Goal: Information Seeking & Learning: Learn about a topic

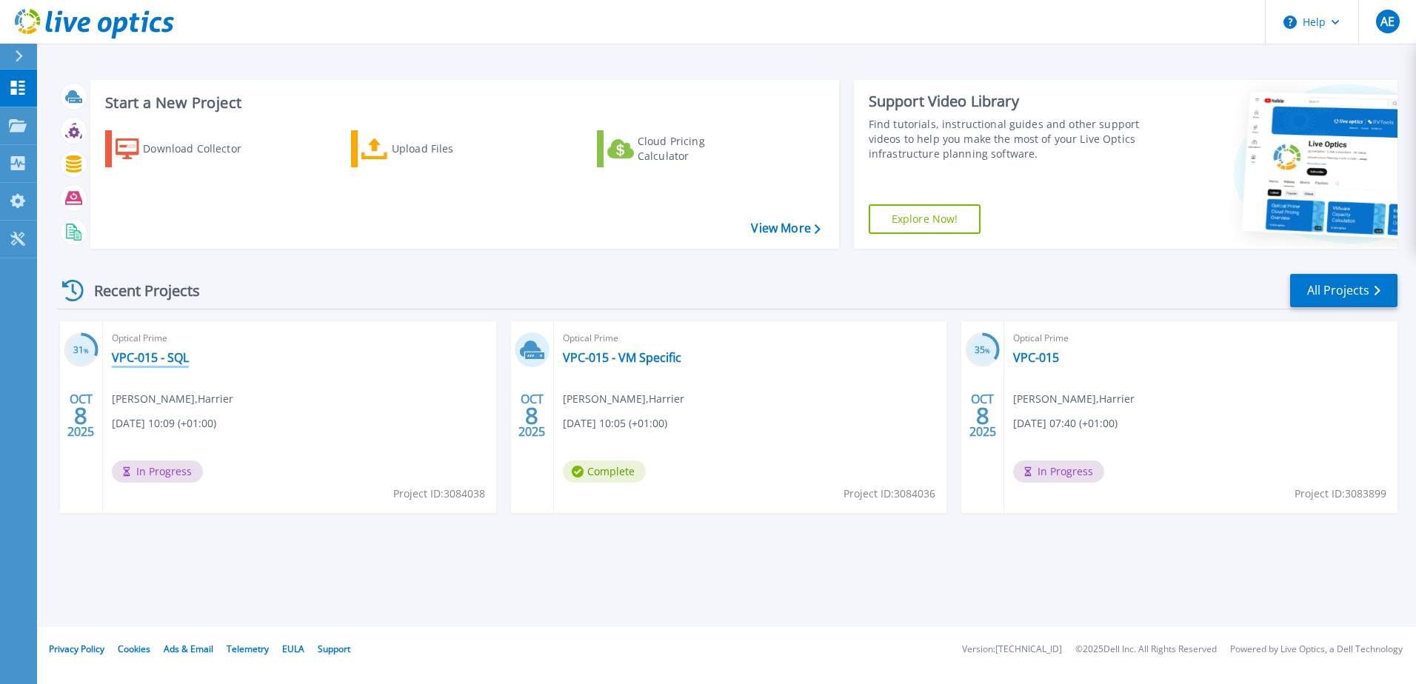
drag, startPoint x: 159, startPoint y: 356, endPoint x: 170, endPoint y: 356, distance: 10.4
click at [159, 356] on link "VPC-015 - SQL" at bounding box center [150, 357] width 77 height 15
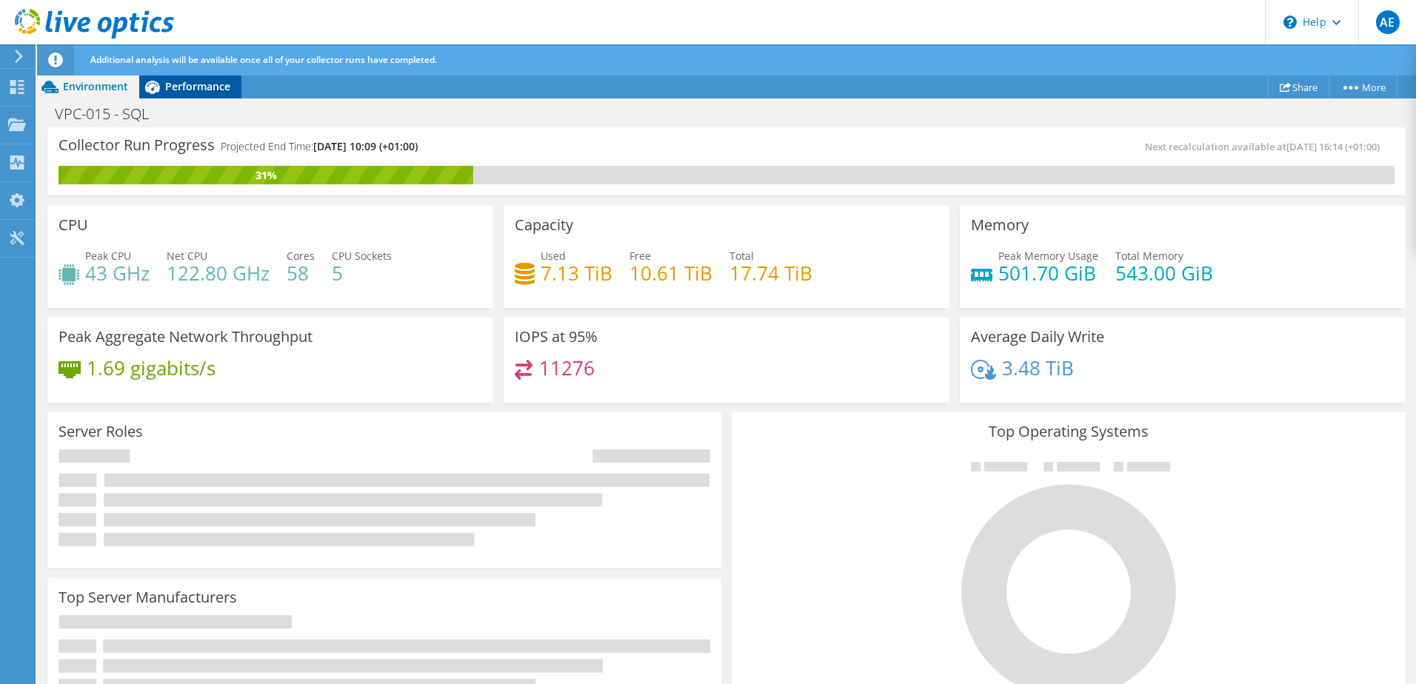
click at [178, 81] on span "Performance" at bounding box center [197, 86] width 65 height 14
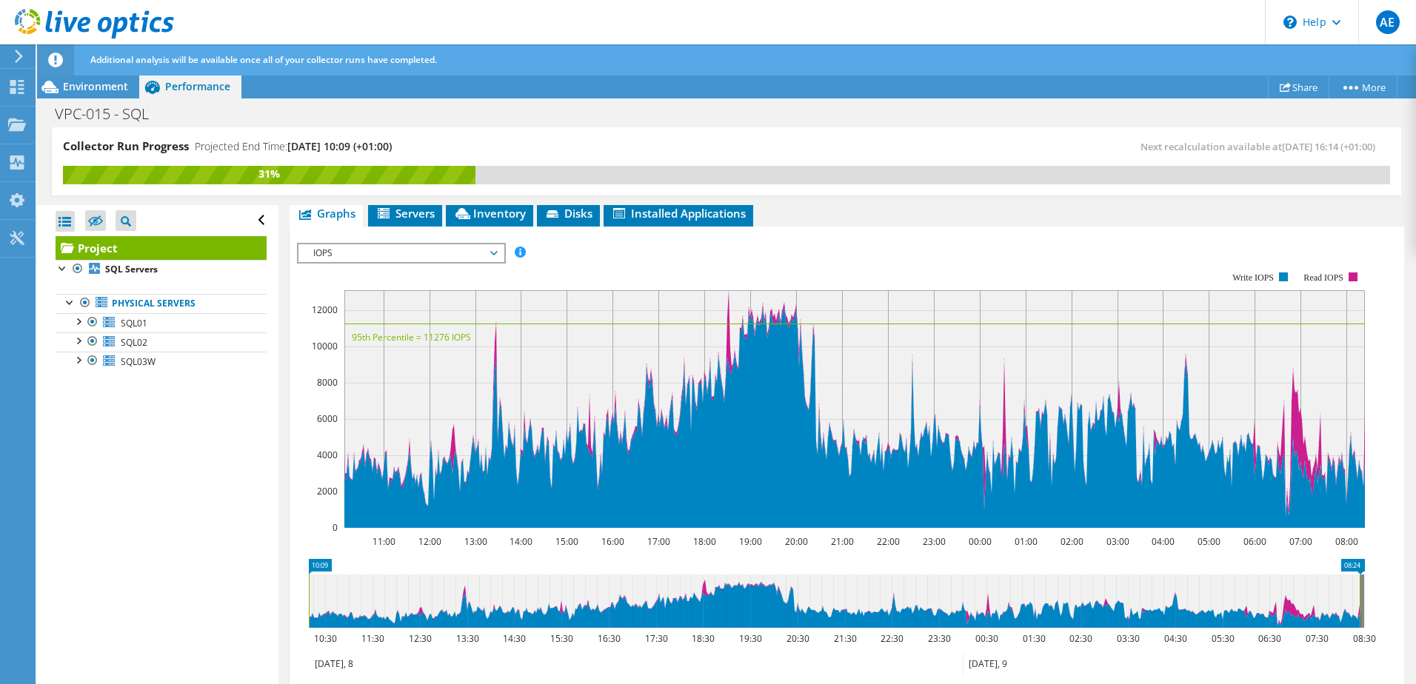
scroll to position [370, 0]
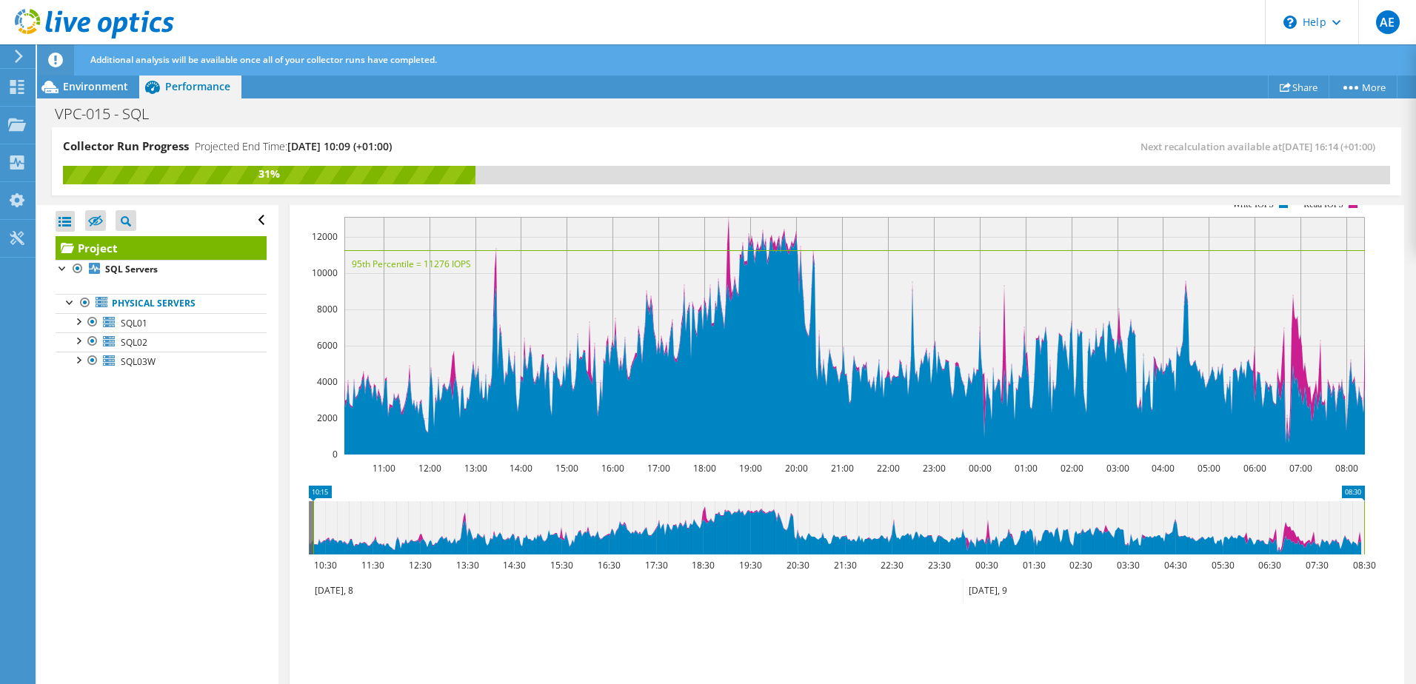
drag, startPoint x: 1243, startPoint y: 487, endPoint x: 1320, endPoint y: 492, distance: 77.1
click at [1320, 501] on icon at bounding box center [838, 527] width 1051 height 53
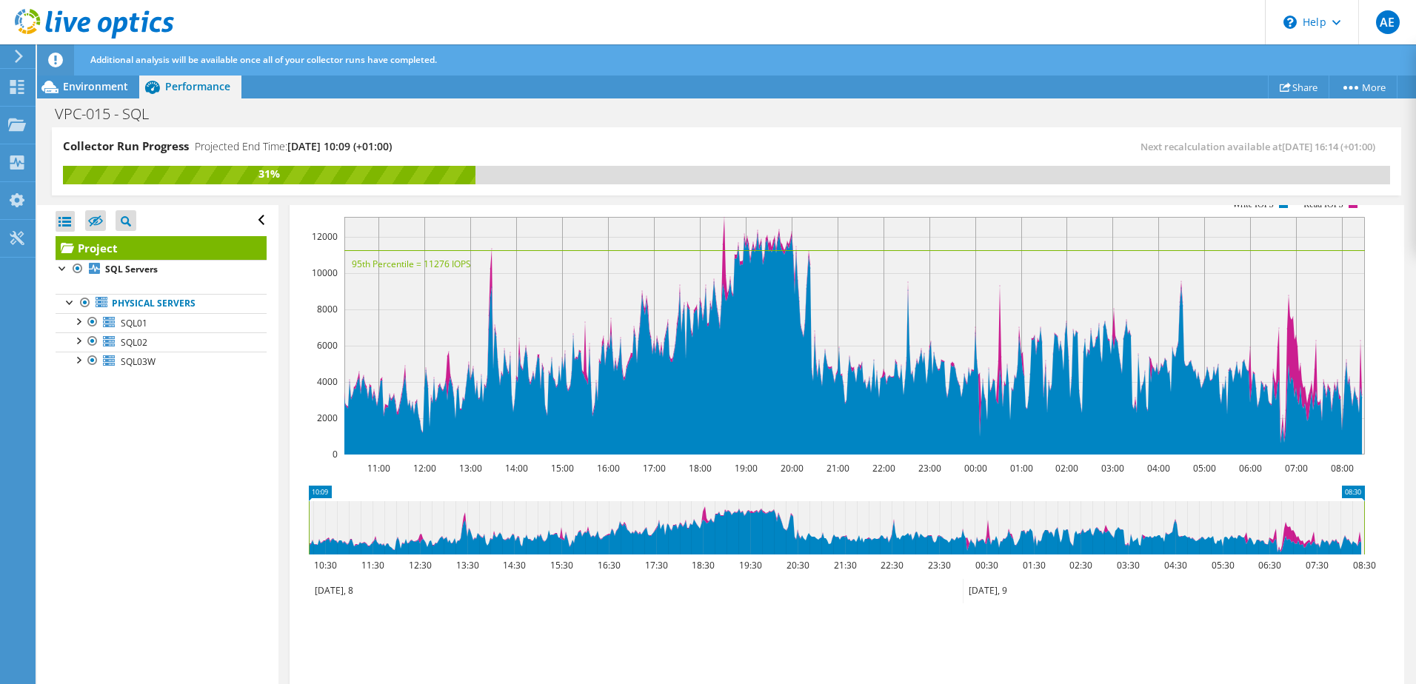
drag, startPoint x: 312, startPoint y: 495, endPoint x: 227, endPoint y: 483, distance: 86.1
click at [227, 483] on div "Collector Run Progress Projected End Time: 10/11/2025, 10:09 (+01:00) Next reca…" at bounding box center [726, 406] width 1379 height 558
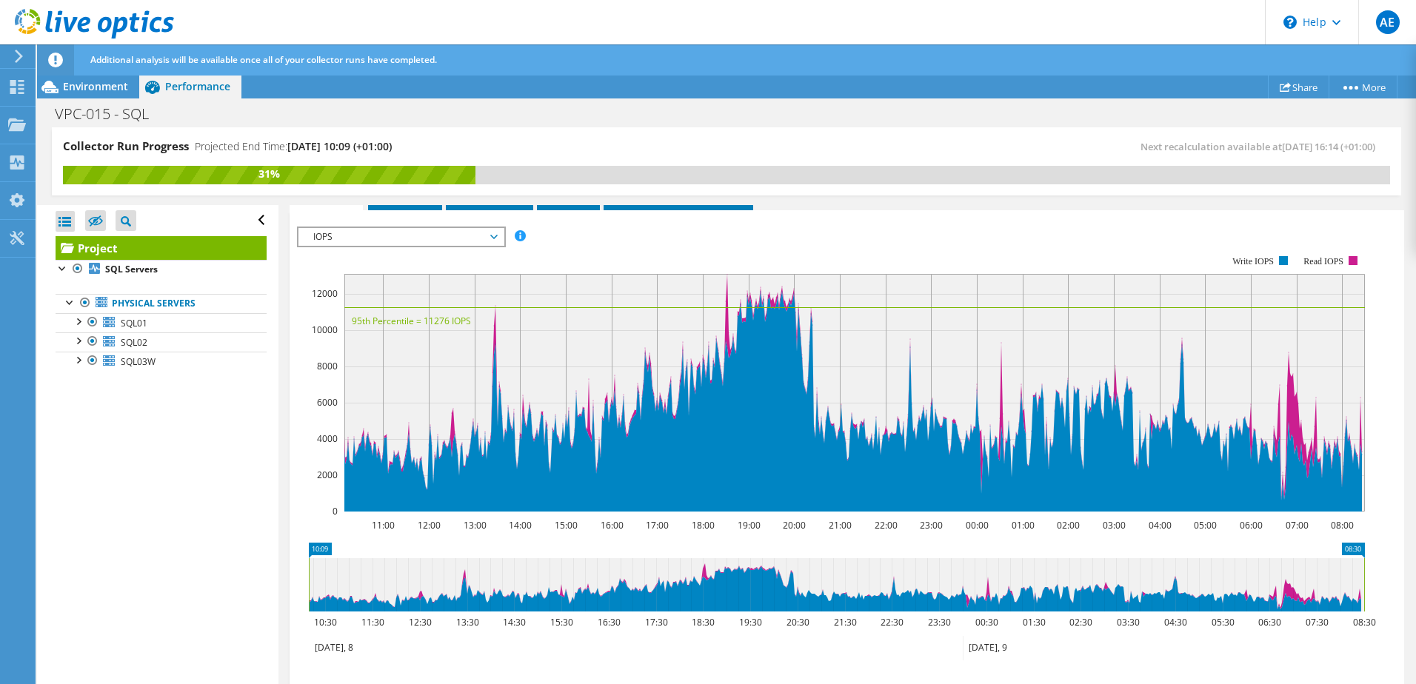
scroll to position [222, 0]
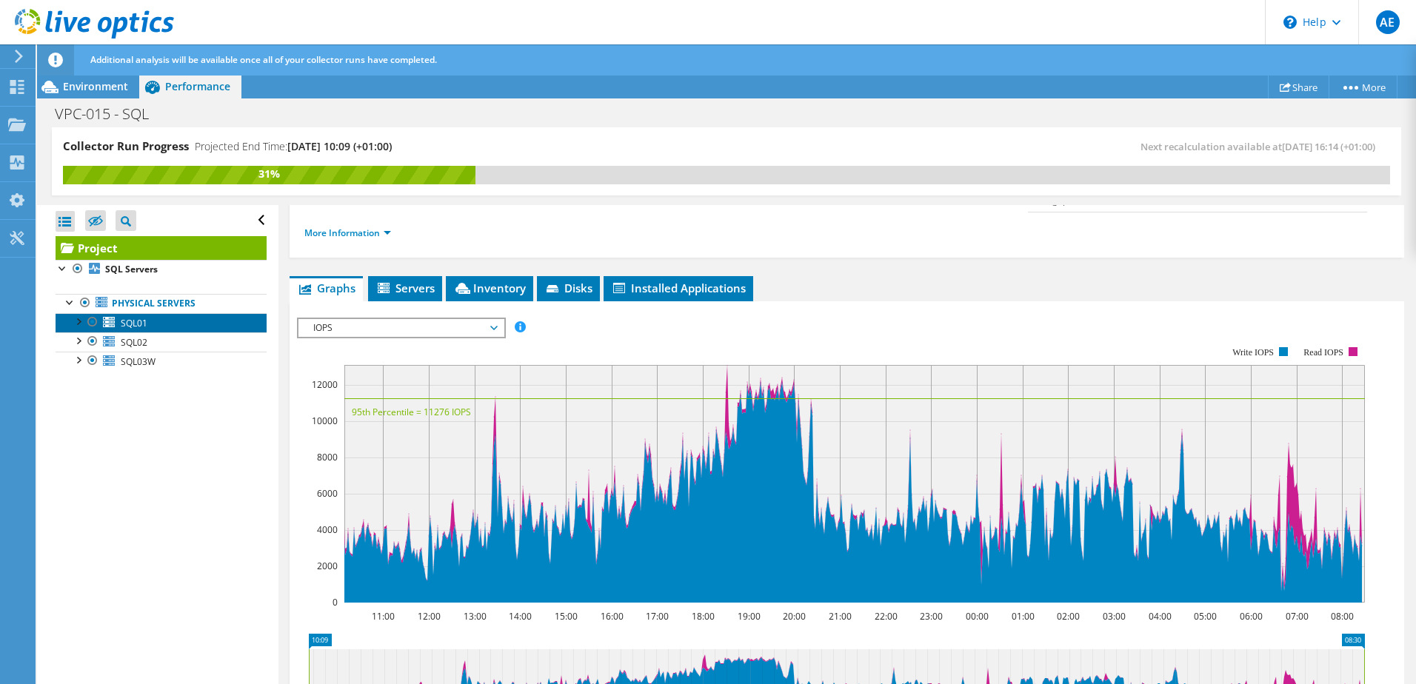
click at [130, 325] on span "SQL01" at bounding box center [134, 323] width 27 height 13
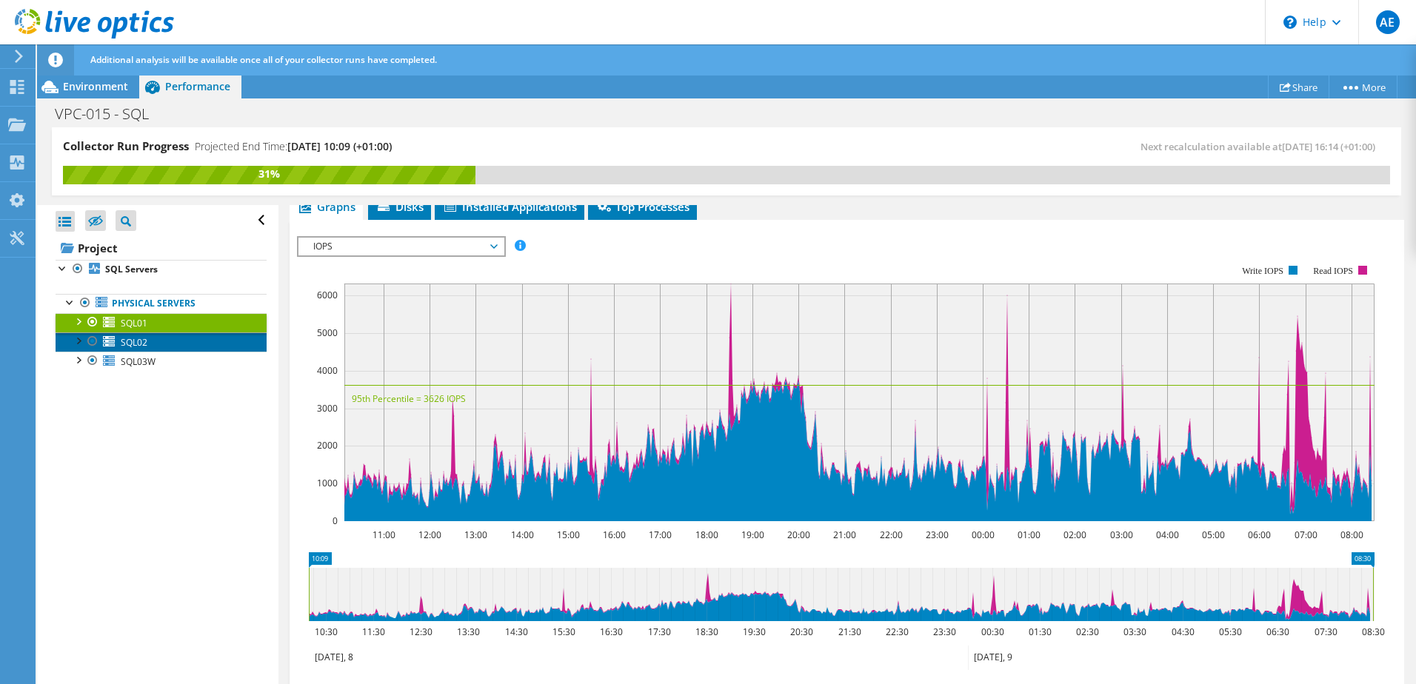
click at [133, 344] on span "SQL02" at bounding box center [134, 342] width 27 height 13
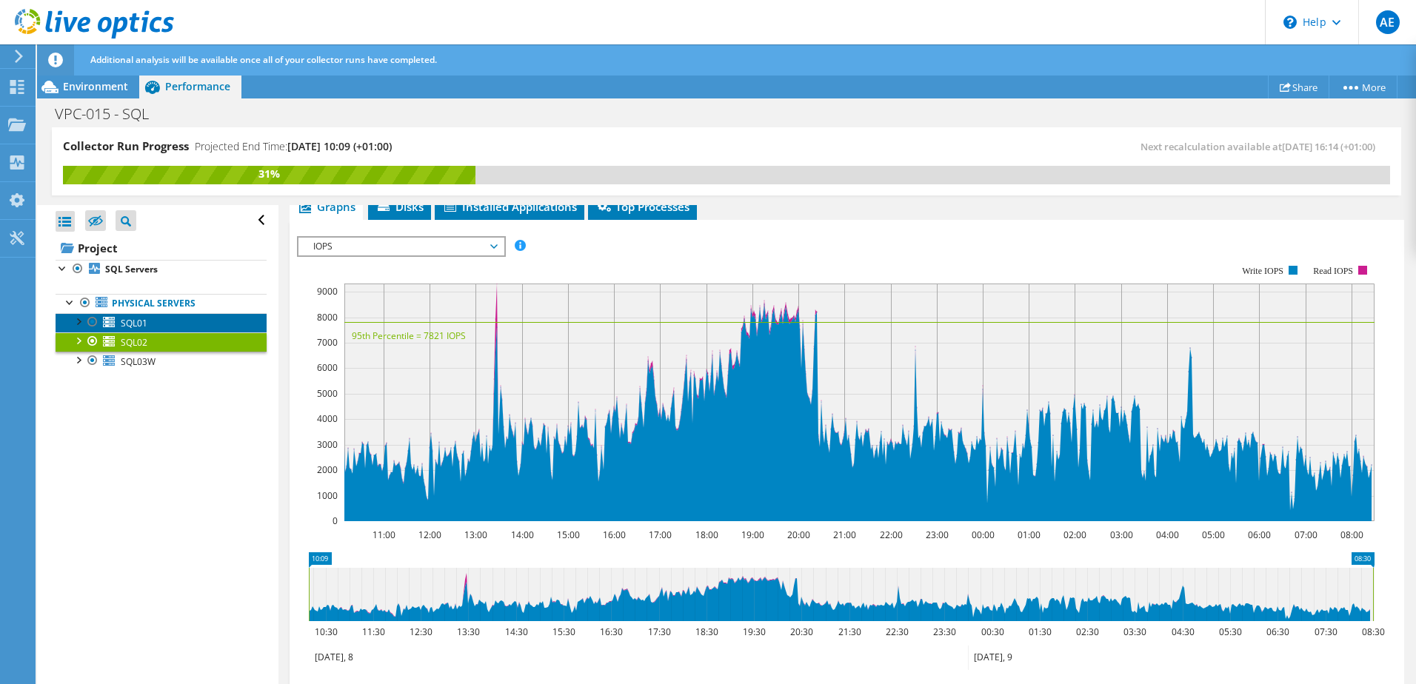
click at [143, 327] on span "SQL01" at bounding box center [134, 323] width 27 height 13
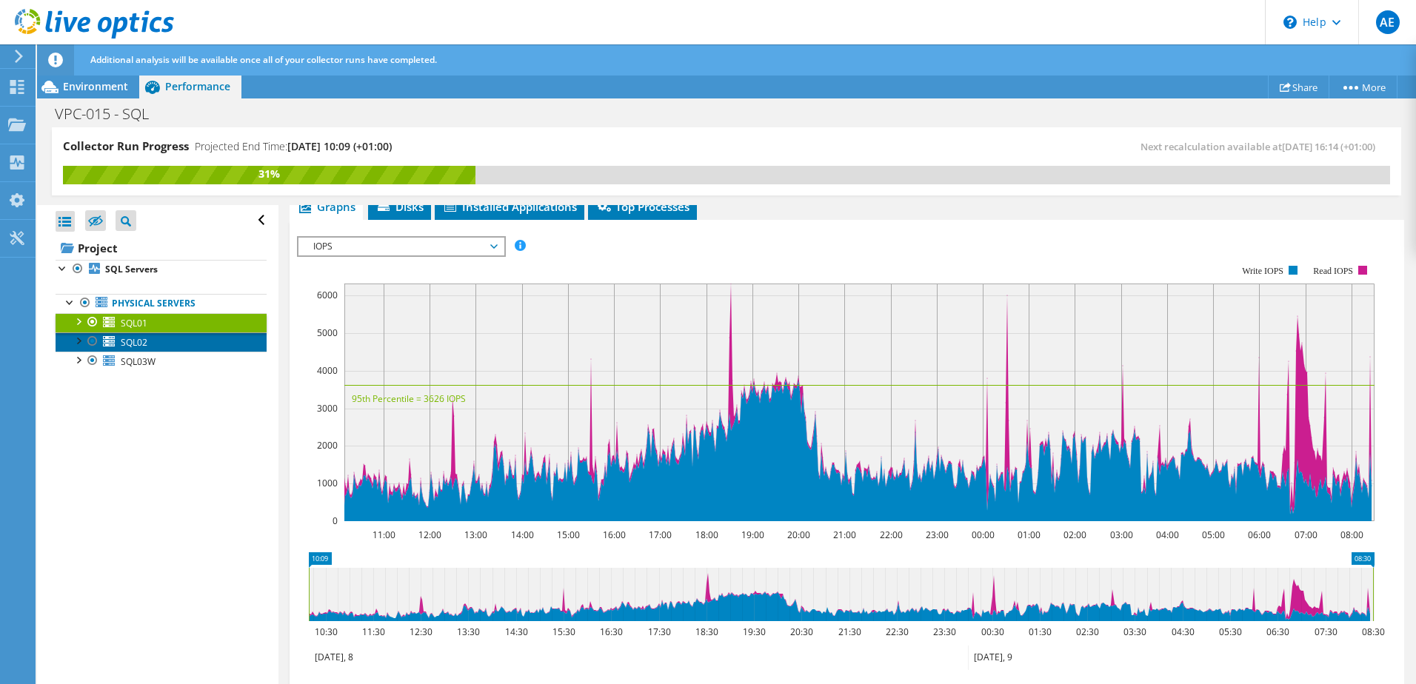
click at [142, 339] on span "SQL02" at bounding box center [134, 342] width 27 height 13
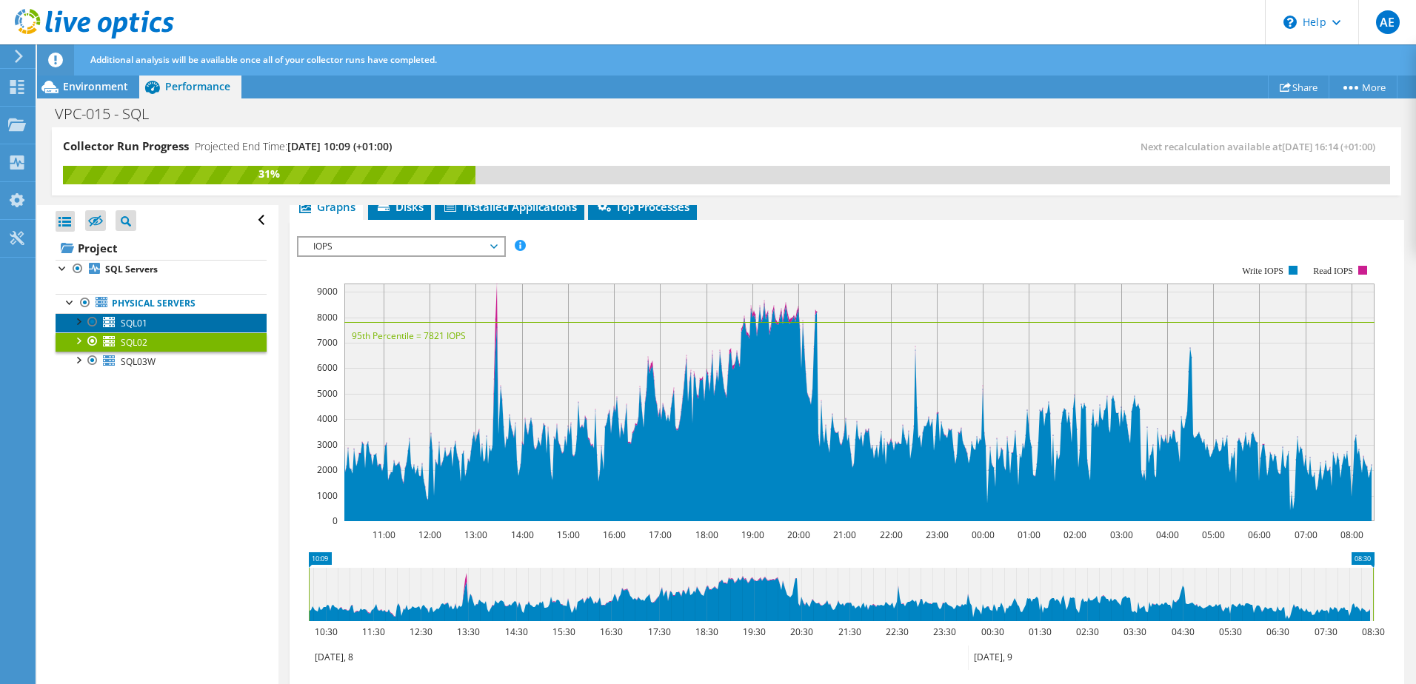
click at [143, 324] on span "SQL01" at bounding box center [134, 323] width 27 height 13
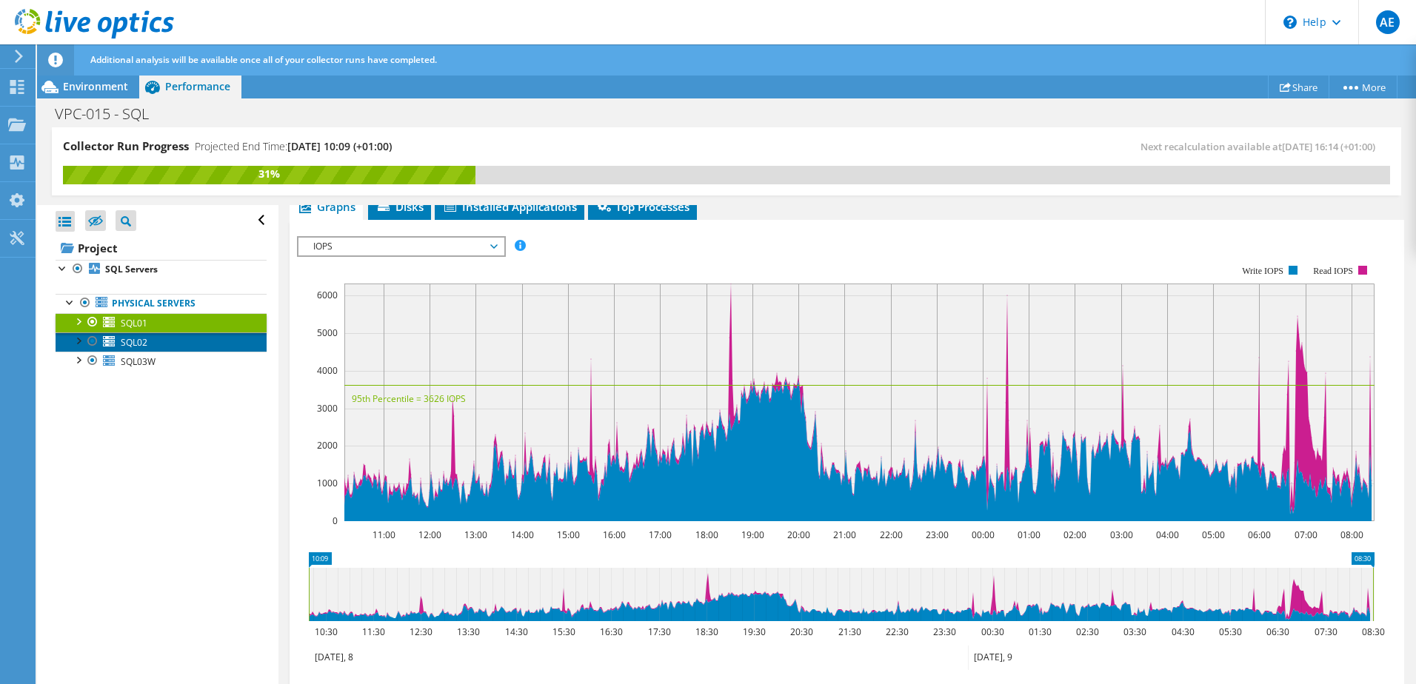
click at [157, 338] on link "SQL02" at bounding box center [161, 341] width 211 height 19
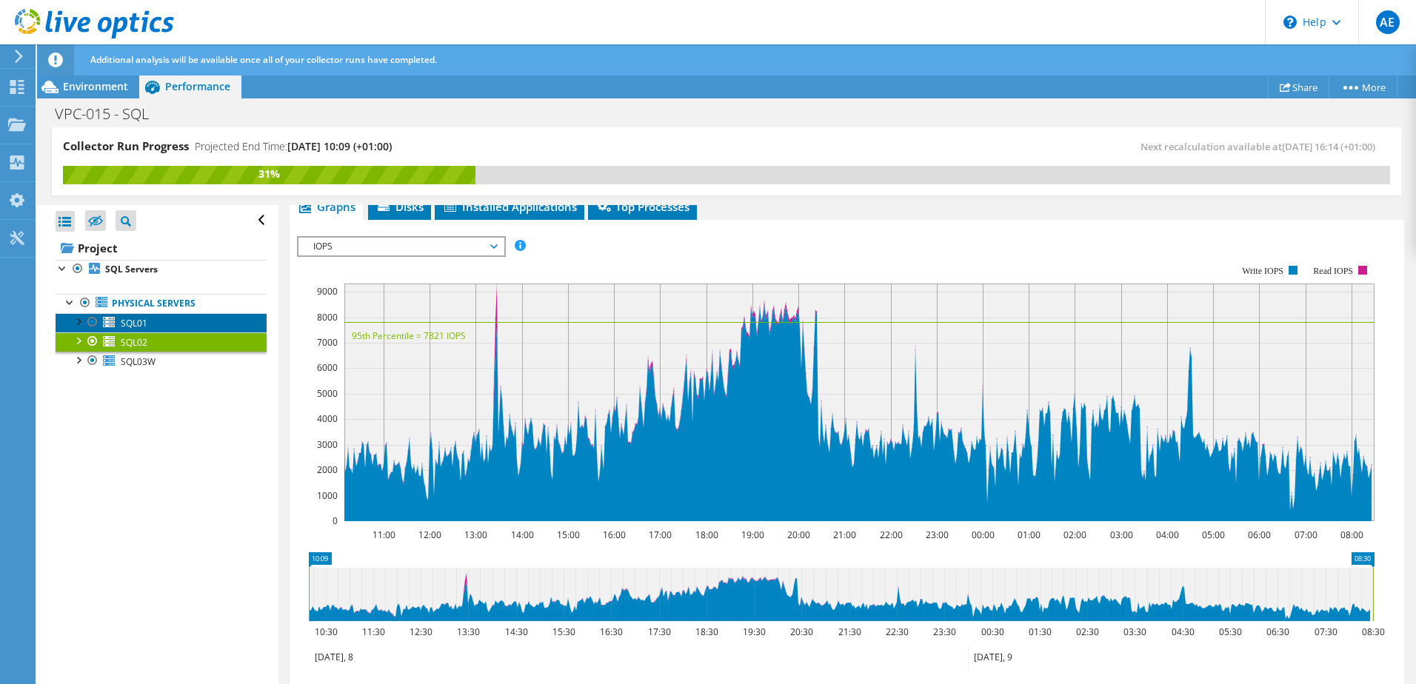
click at [161, 327] on link "SQL01" at bounding box center [161, 322] width 211 height 19
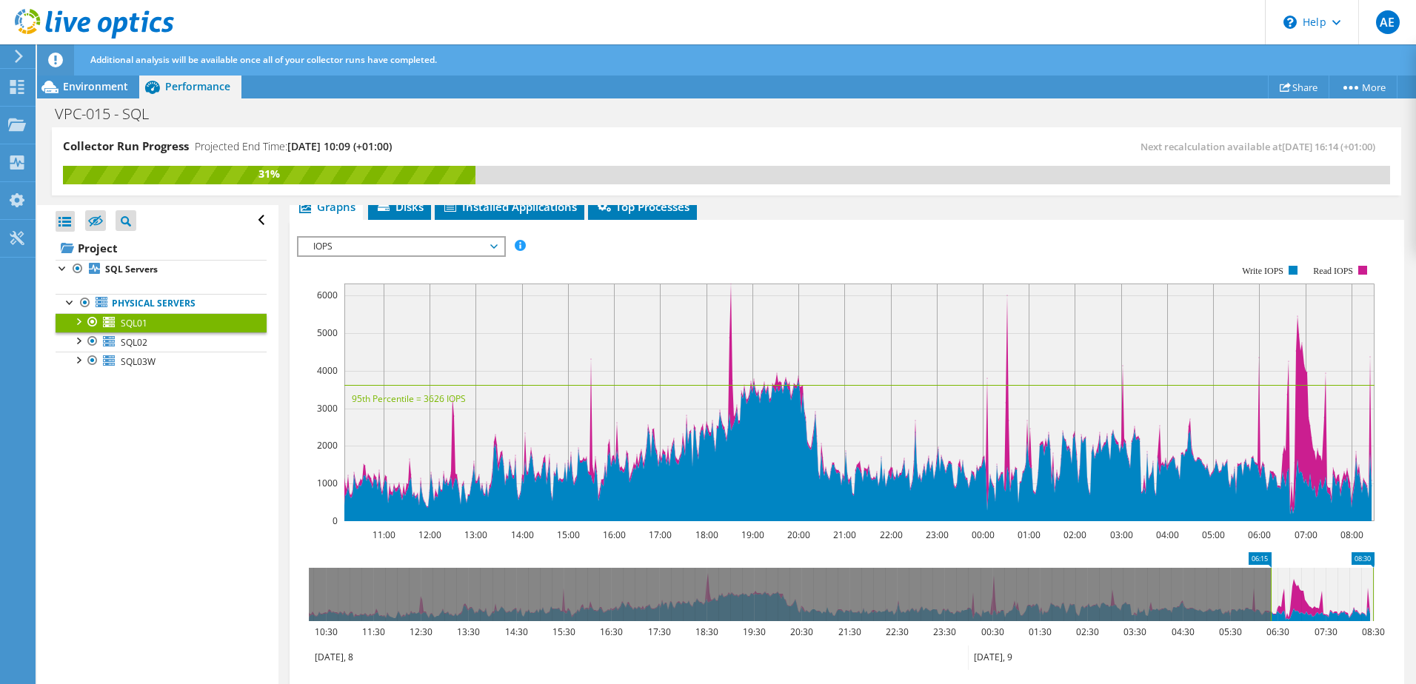
drag, startPoint x: 308, startPoint y: 592, endPoint x: 1270, endPoint y: 607, distance: 962.0
click at [1270, 607] on rect at bounding box center [1271, 594] width 6 height 53
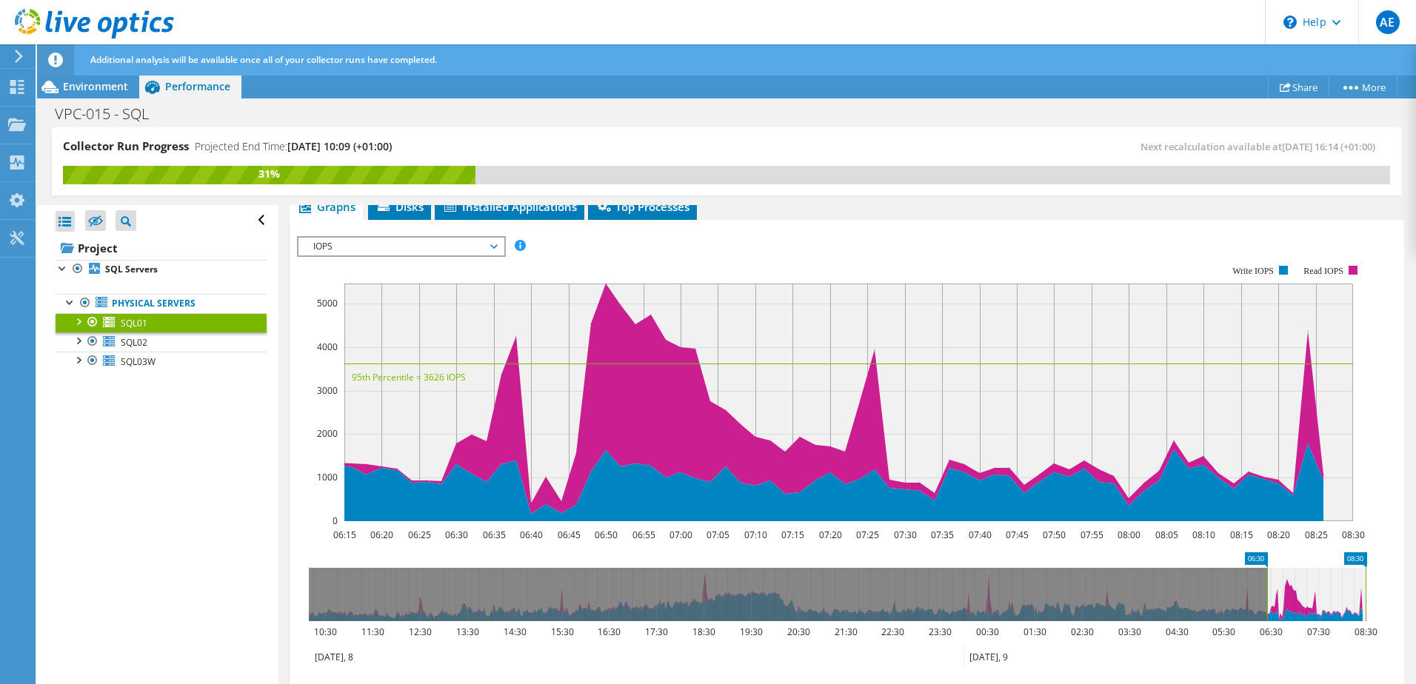
drag, startPoint x: 1257, startPoint y: 592, endPoint x: 1265, endPoint y: 597, distance: 9.3
click at [1265, 597] on rect at bounding box center [1267, 594] width 6 height 53
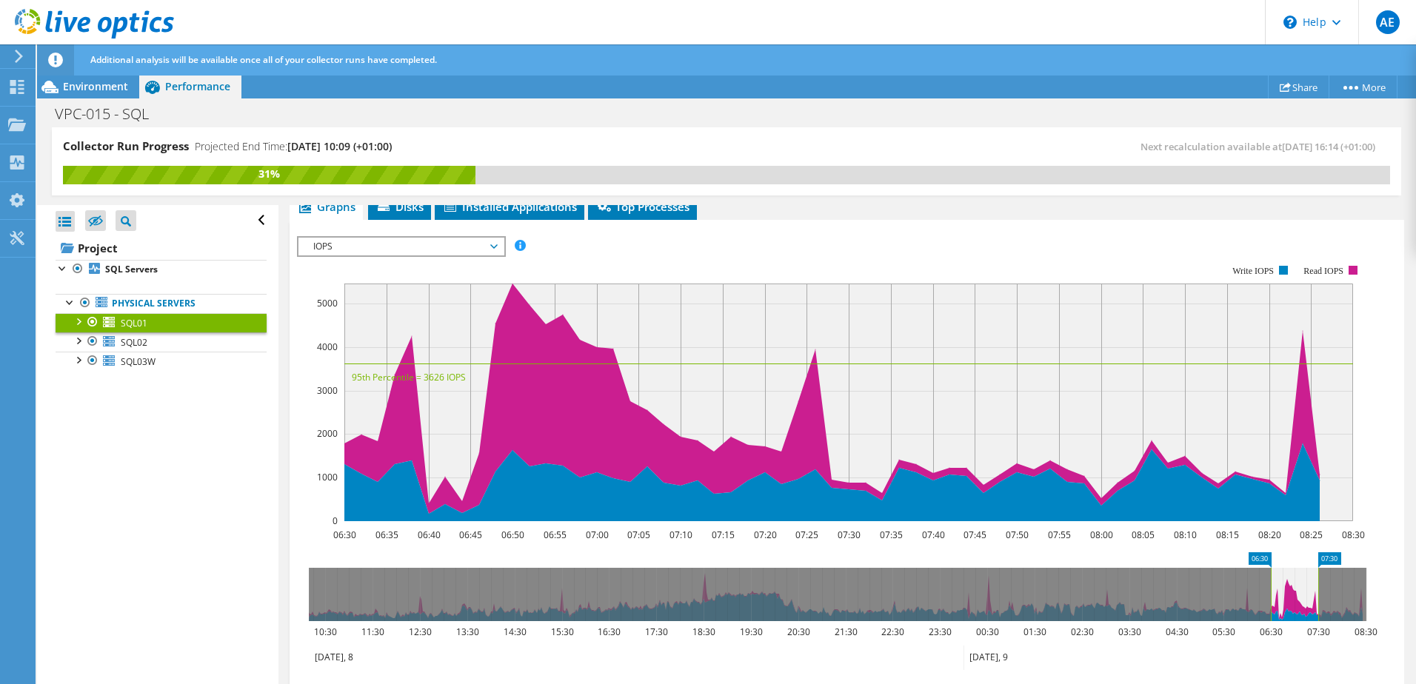
drag, startPoint x: 1363, startPoint y: 591, endPoint x: 1316, endPoint y: 595, distance: 47.5
click at [1316, 595] on rect at bounding box center [1318, 594] width 6 height 53
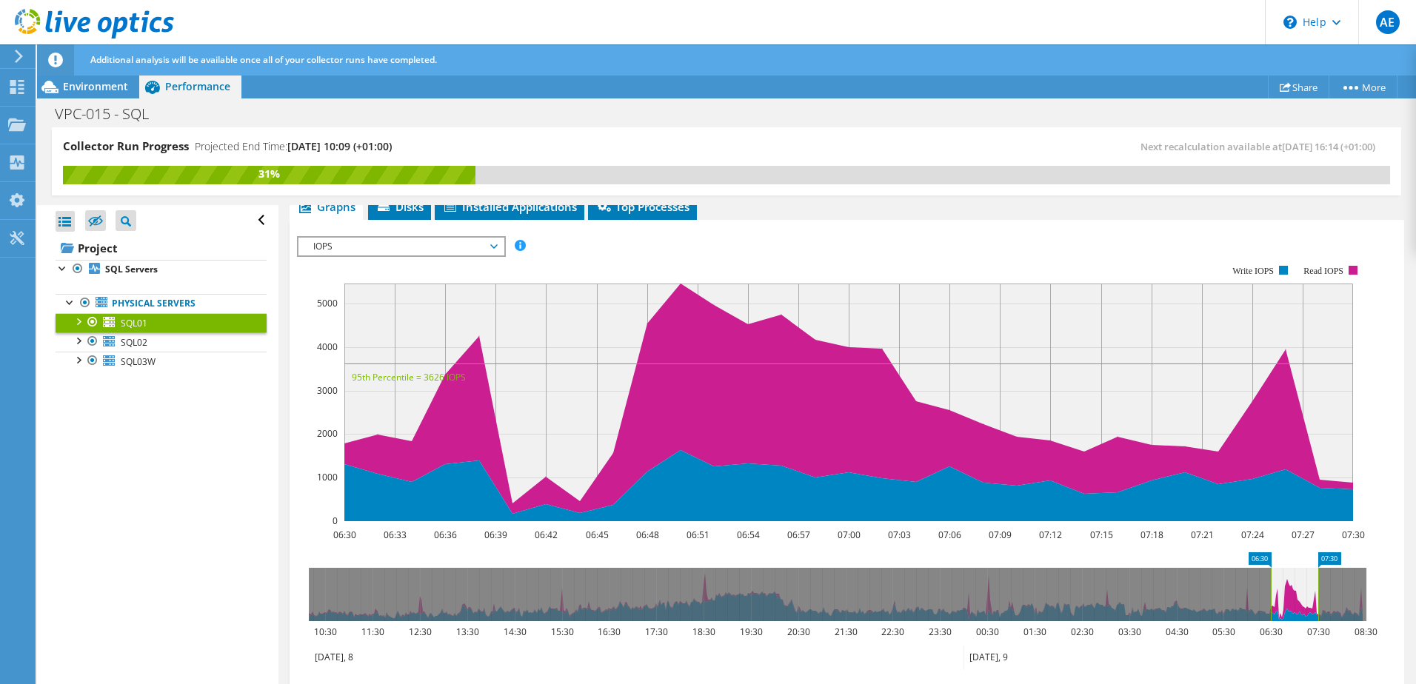
click at [438, 254] on span "IOPS" at bounding box center [401, 247] width 190 height 18
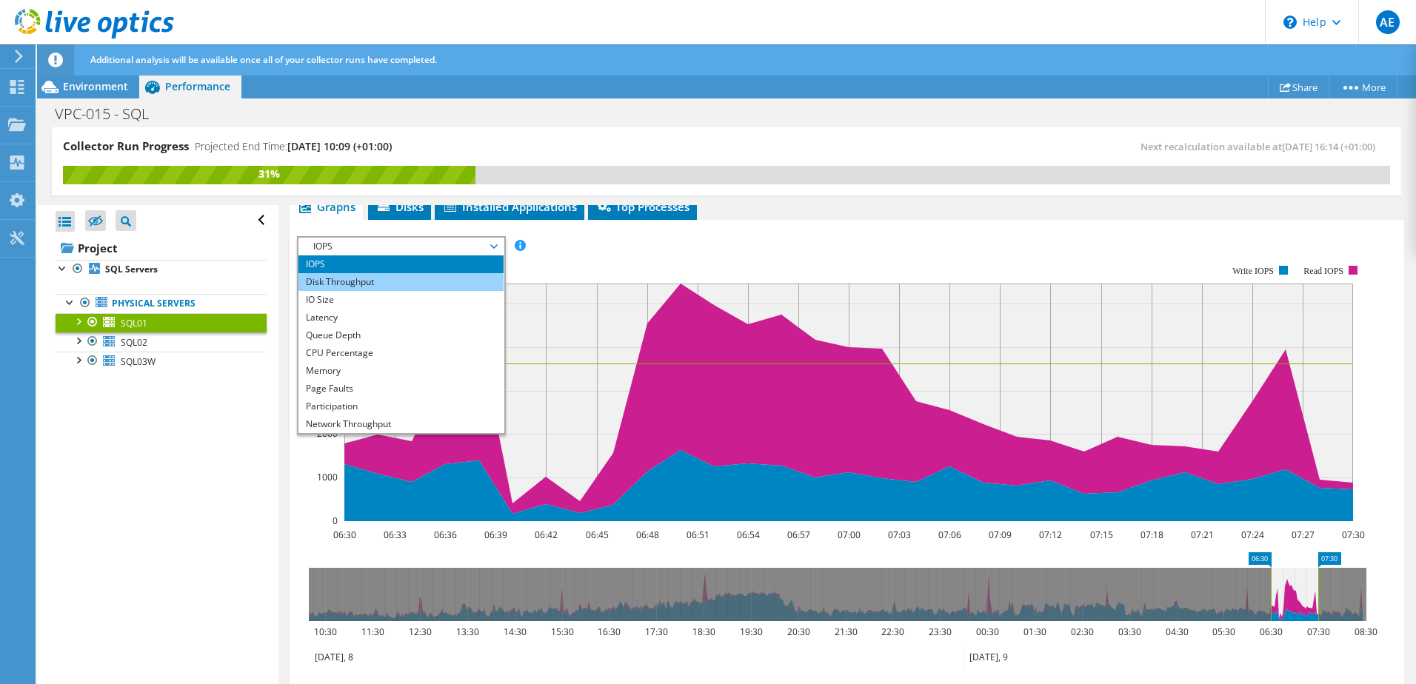
click at [407, 284] on li "Disk Throughput" at bounding box center [400, 282] width 205 height 18
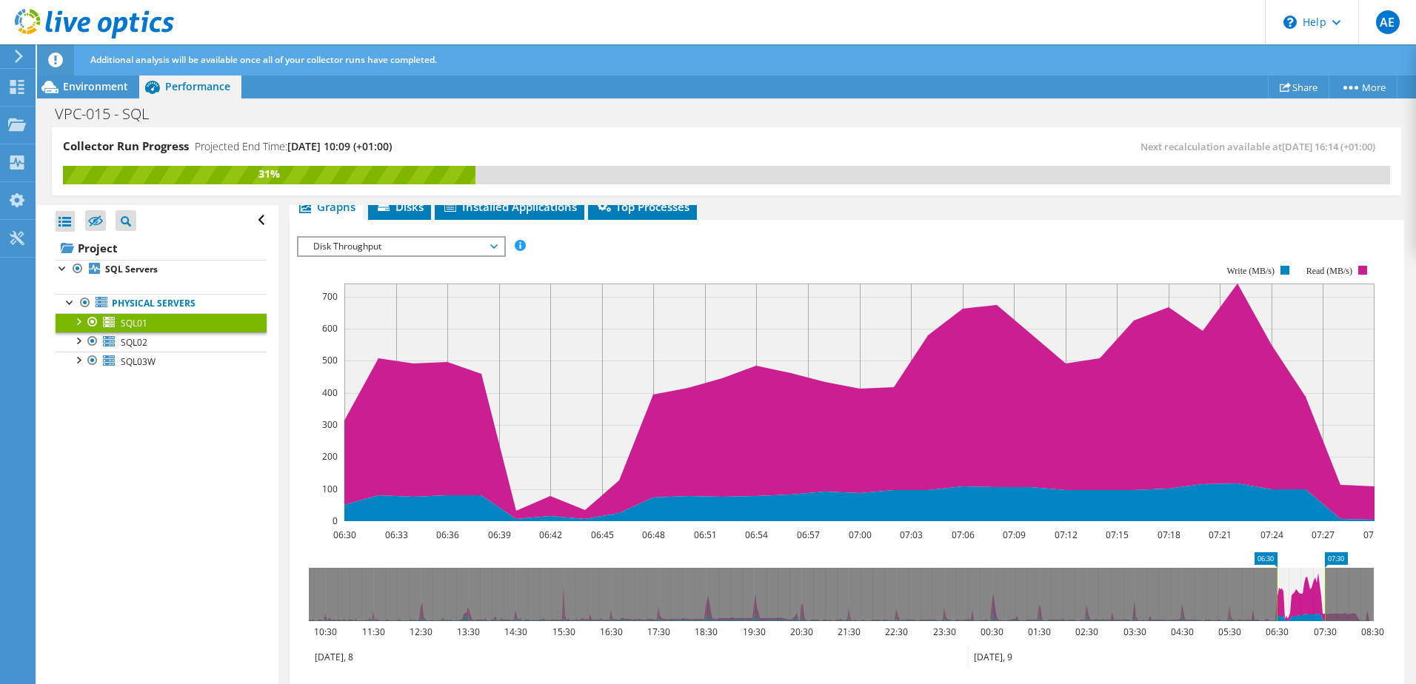
click at [429, 257] on rect at bounding box center [835, 393] width 1077 height 296
click at [433, 249] on span "Disk Throughput" at bounding box center [401, 247] width 190 height 18
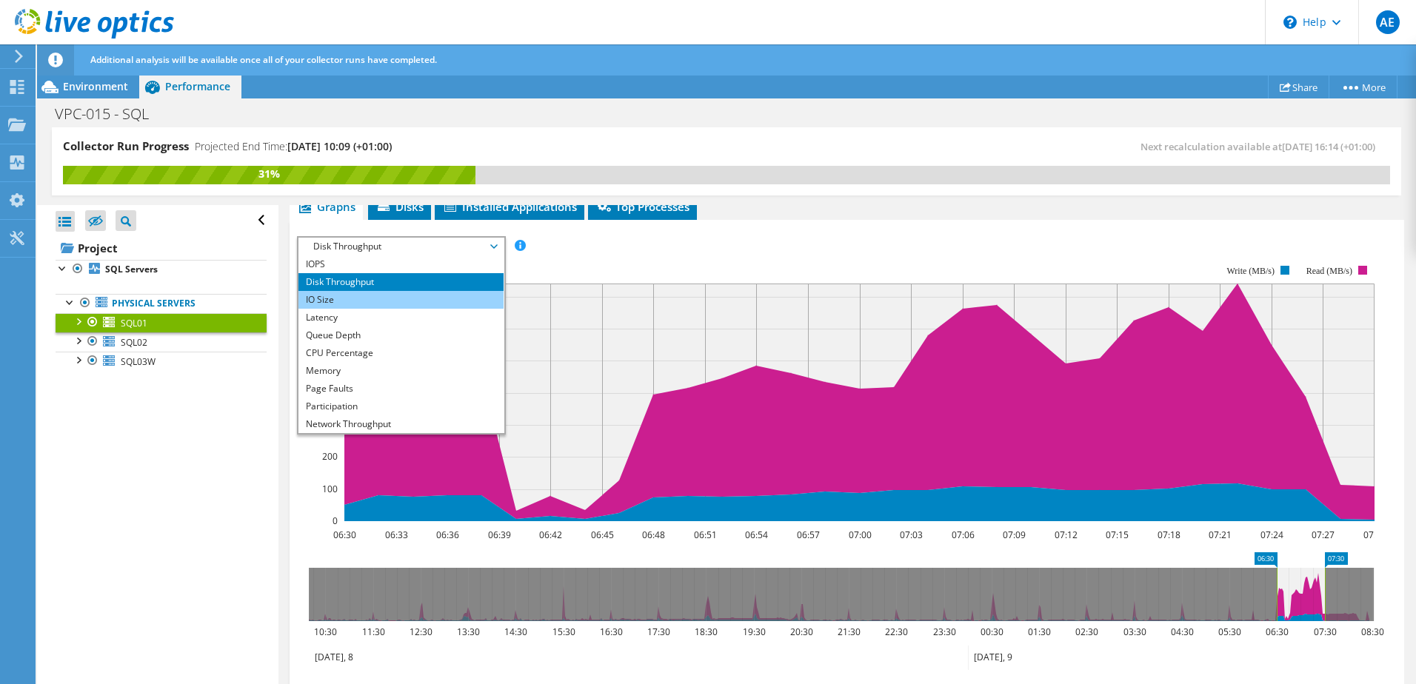
click at [392, 295] on li "IO Size" at bounding box center [400, 300] width 205 height 18
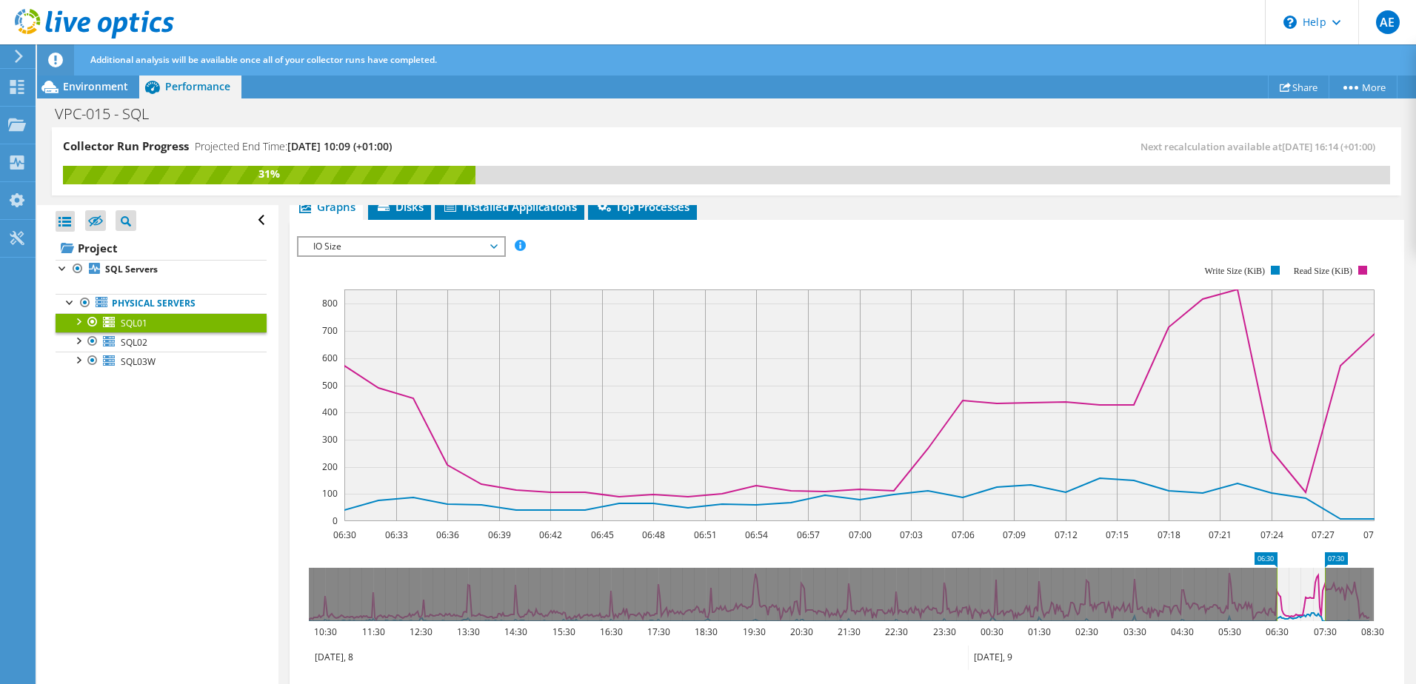
click at [427, 250] on span "IO Size" at bounding box center [401, 247] width 190 height 18
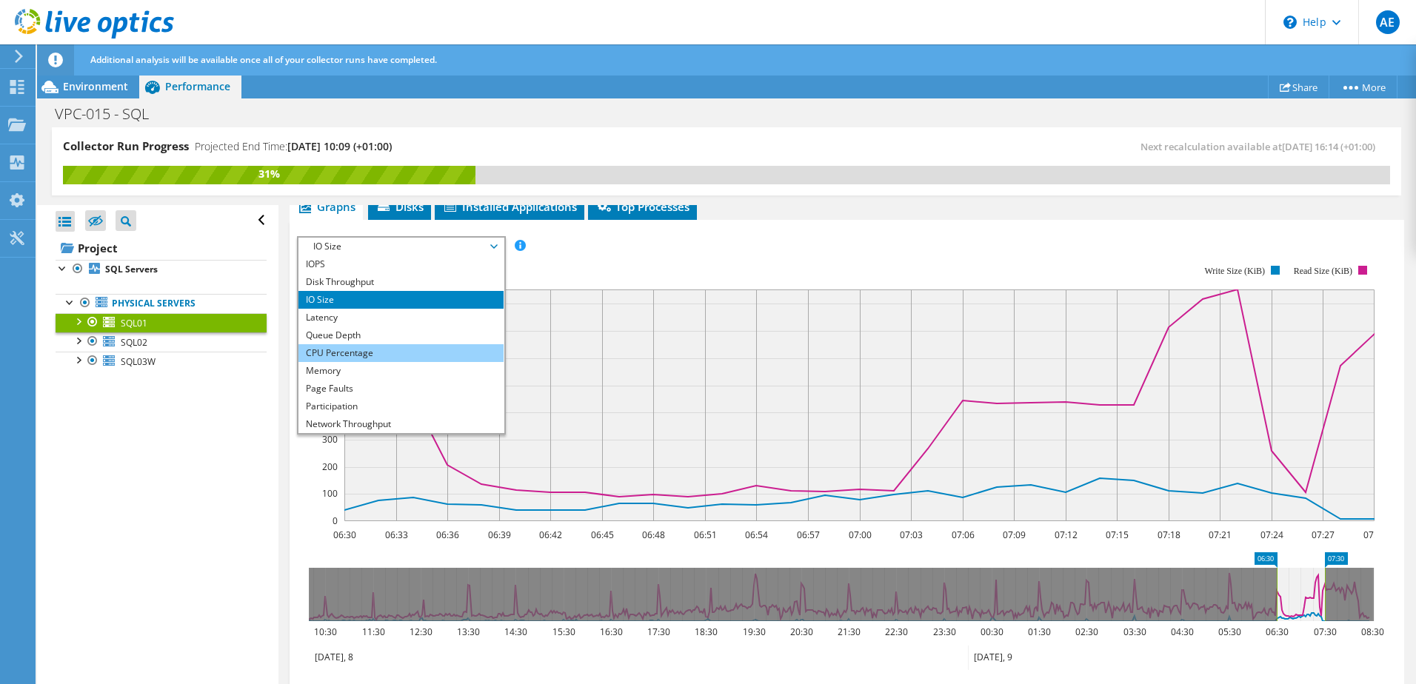
click at [392, 350] on li "CPU Percentage" at bounding box center [400, 353] width 205 height 18
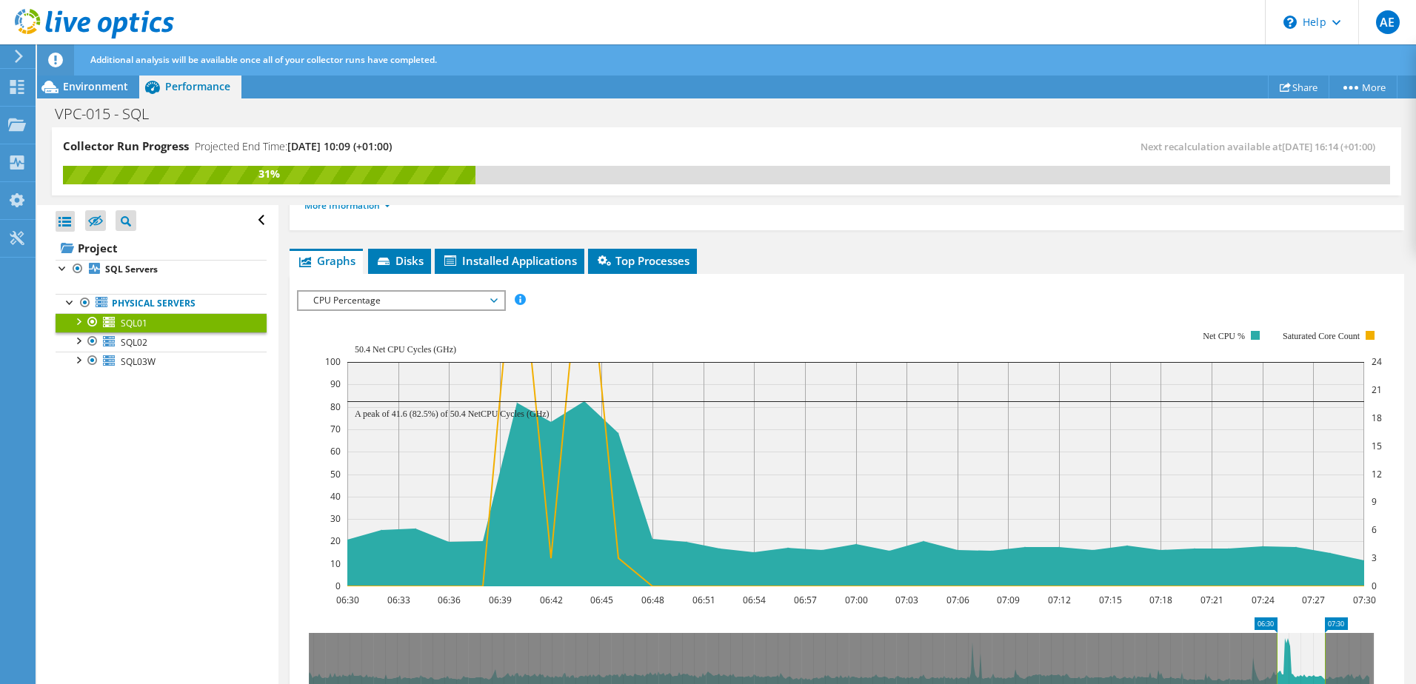
scroll to position [148, 0]
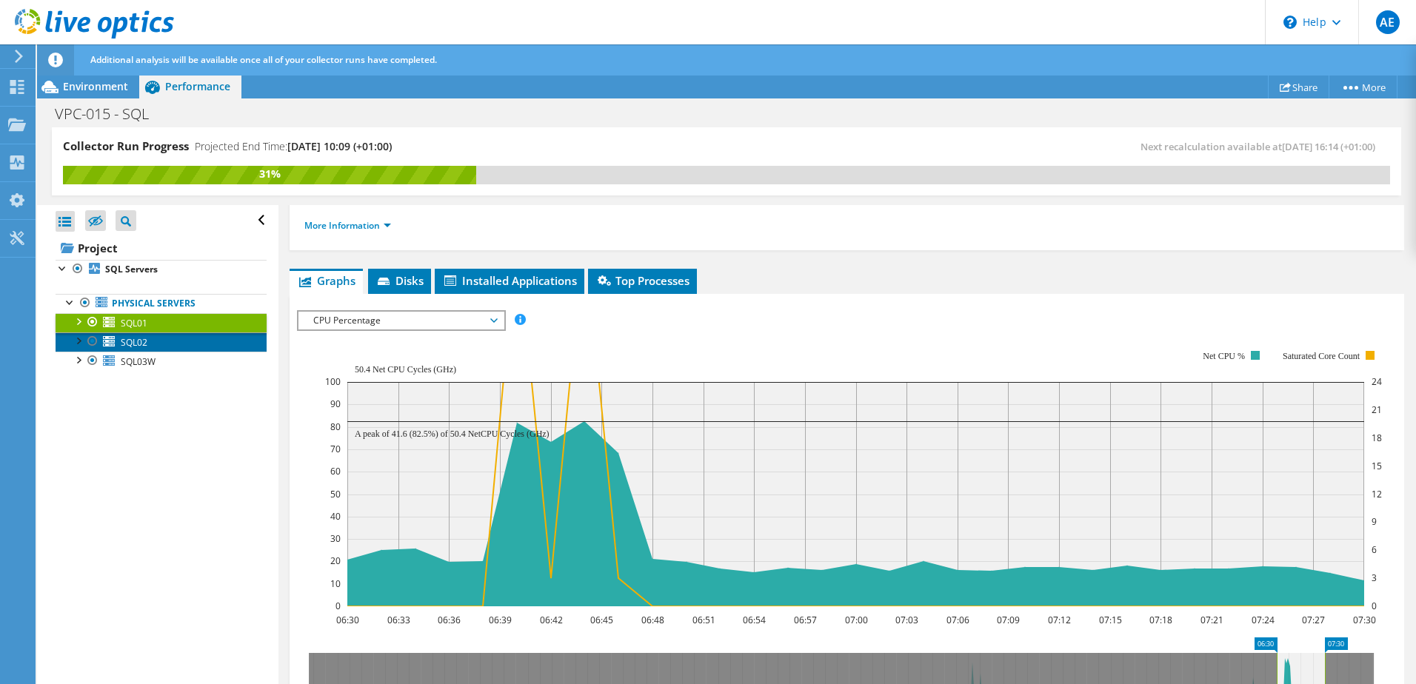
click at [158, 346] on link "SQL02" at bounding box center [161, 341] width 211 height 19
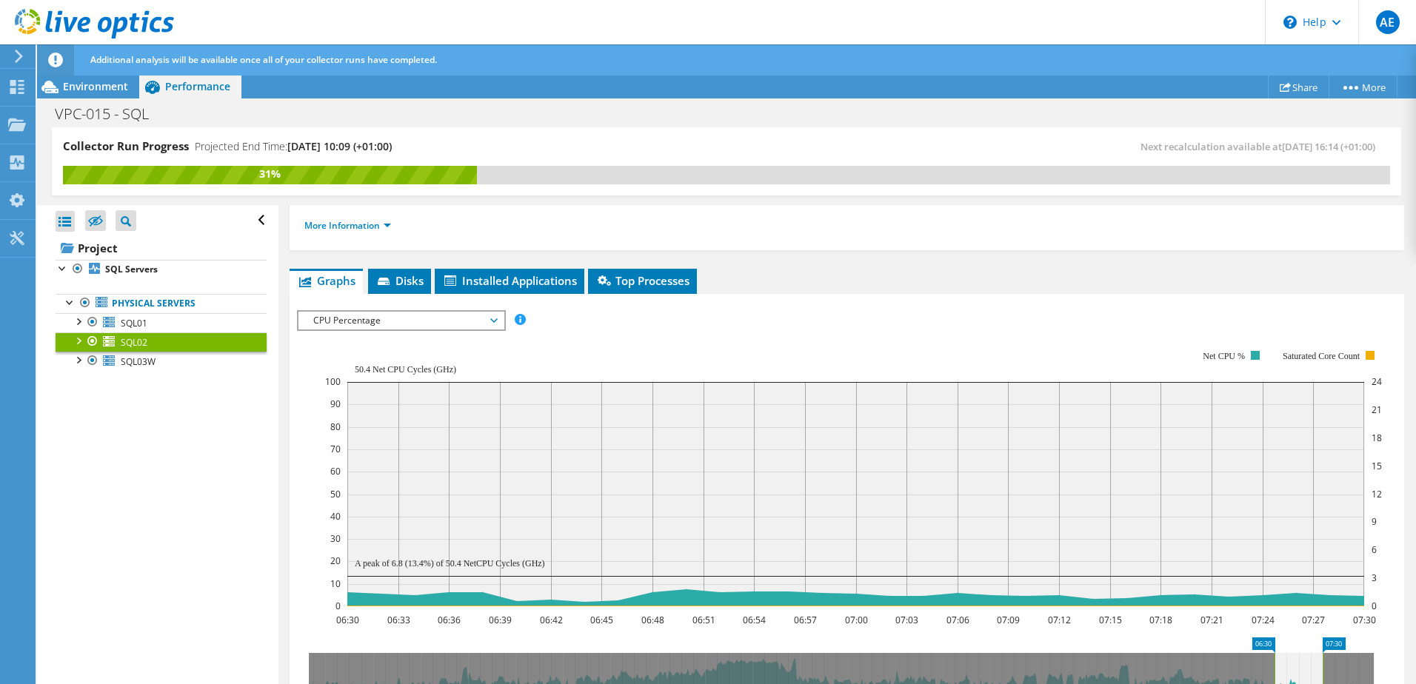
click at [358, 315] on span "CPU Percentage" at bounding box center [401, 321] width 190 height 18
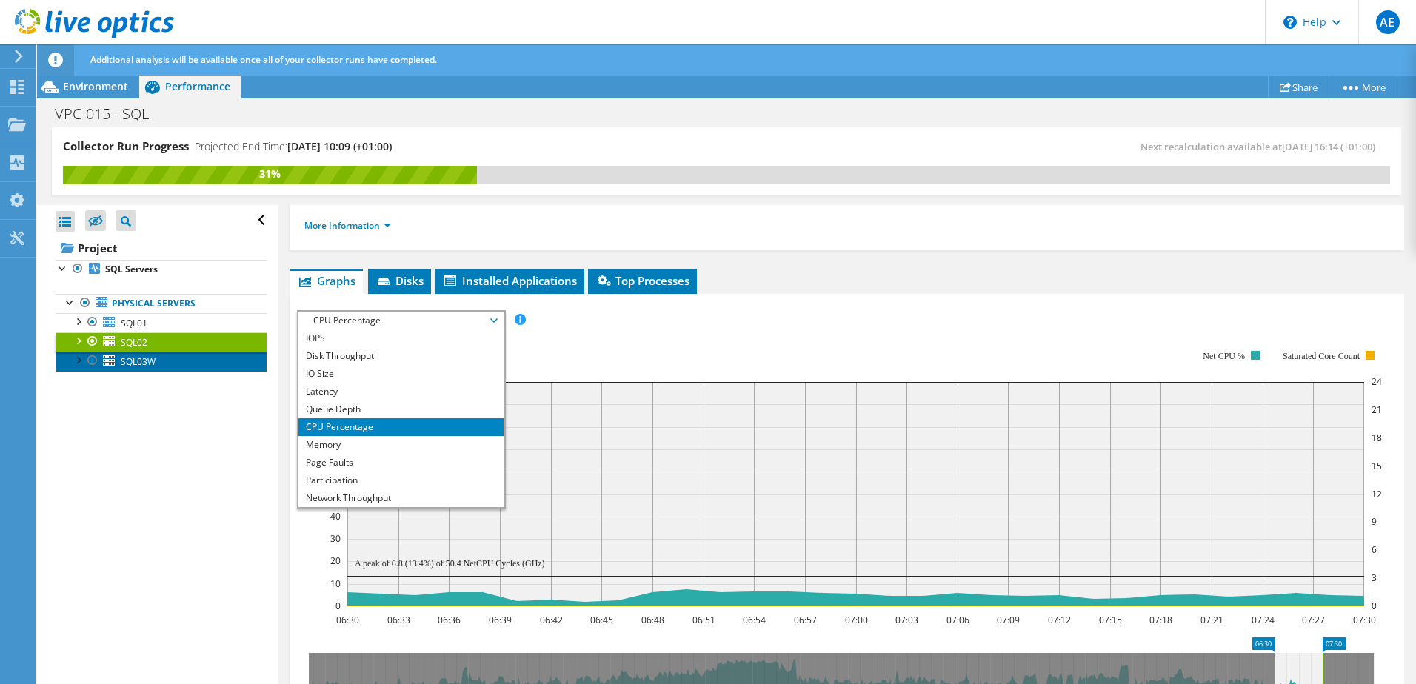
click at [161, 360] on link "SQL03W" at bounding box center [161, 361] width 211 height 19
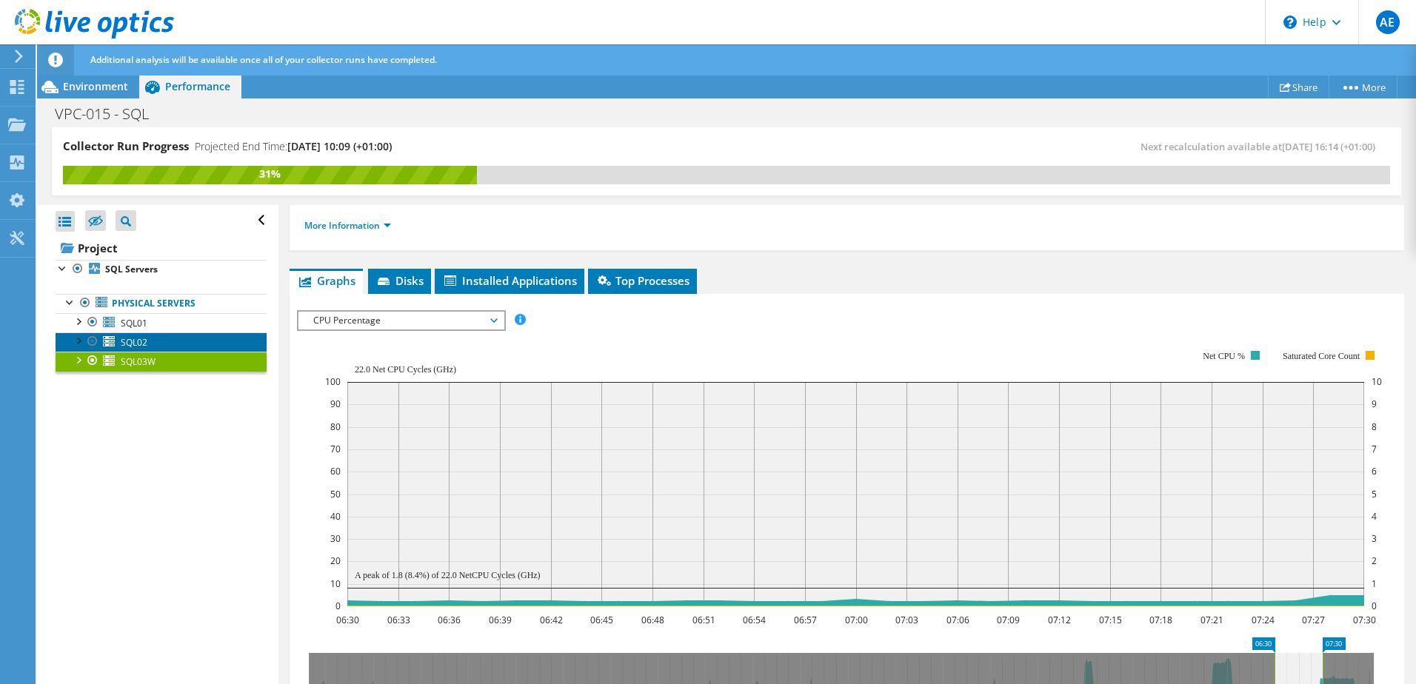
click at [166, 332] on link "SQL02" at bounding box center [161, 341] width 211 height 19
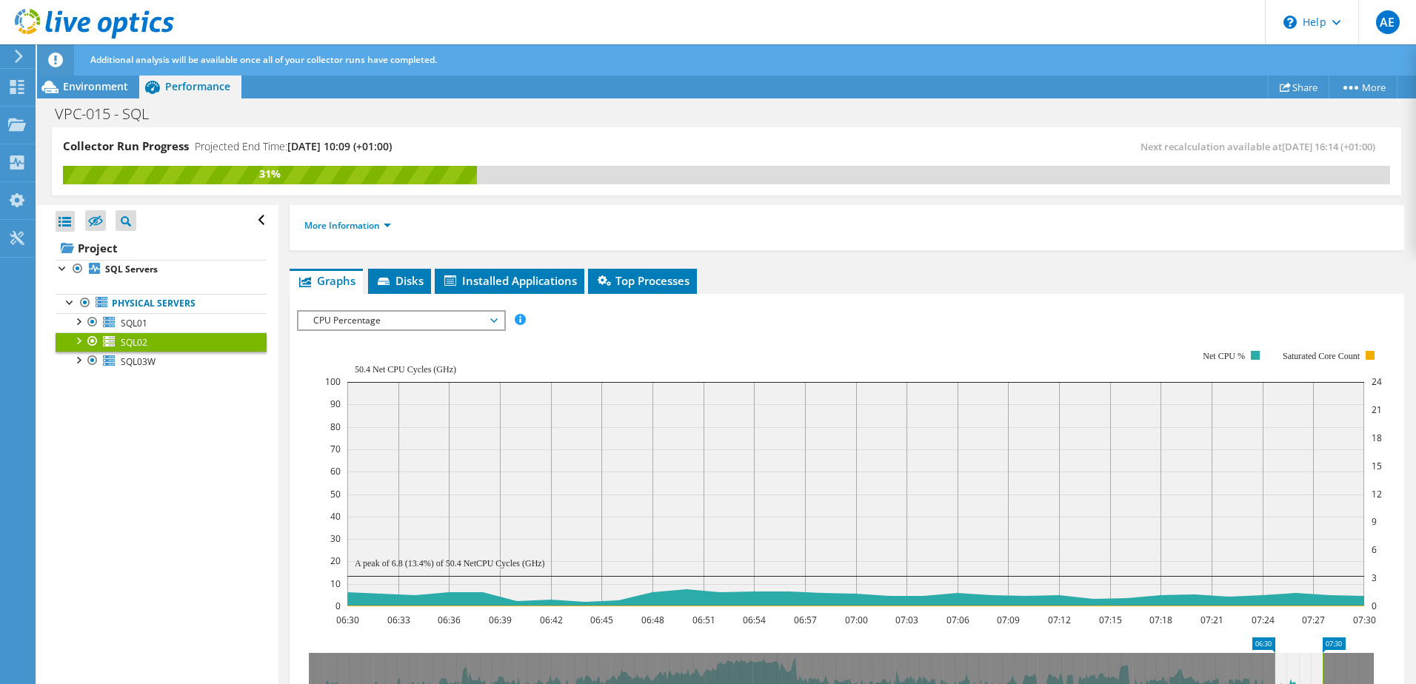
click at [368, 321] on span "CPU Percentage" at bounding box center [401, 321] width 190 height 18
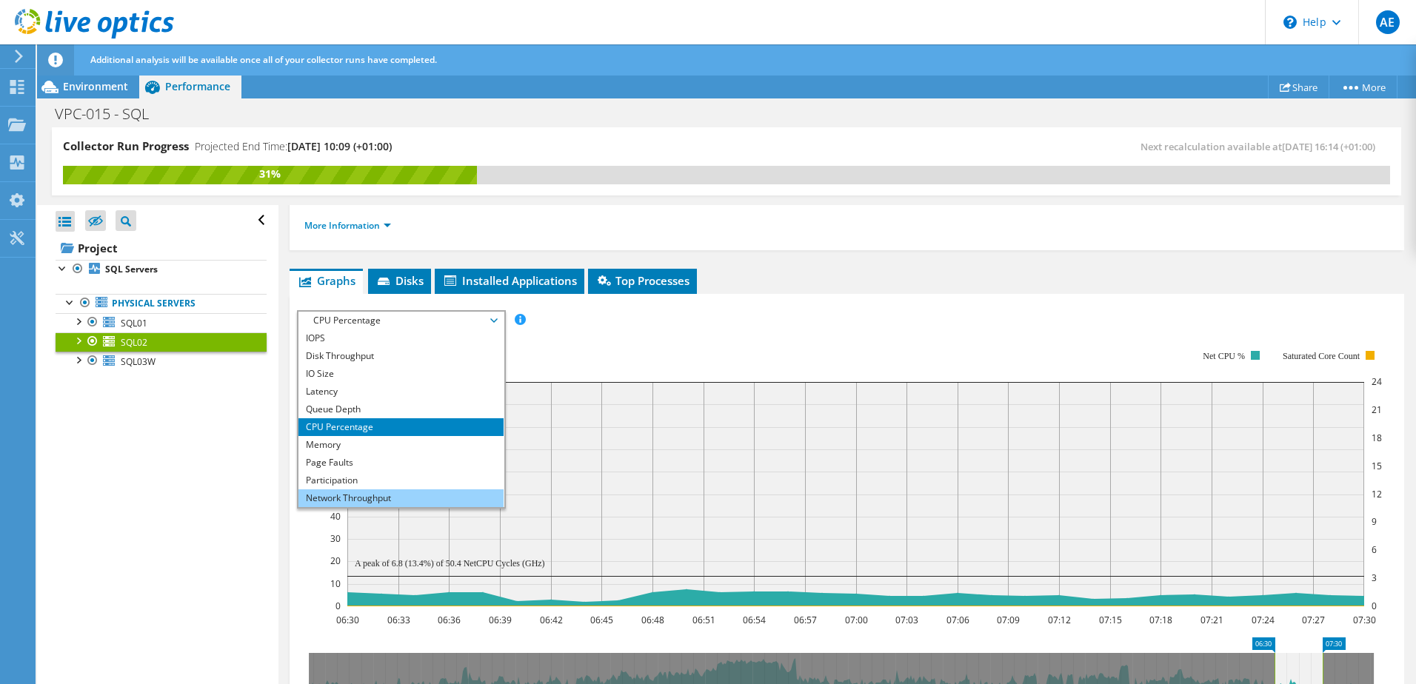
click at [365, 497] on li "Network Throughput" at bounding box center [400, 498] width 205 height 18
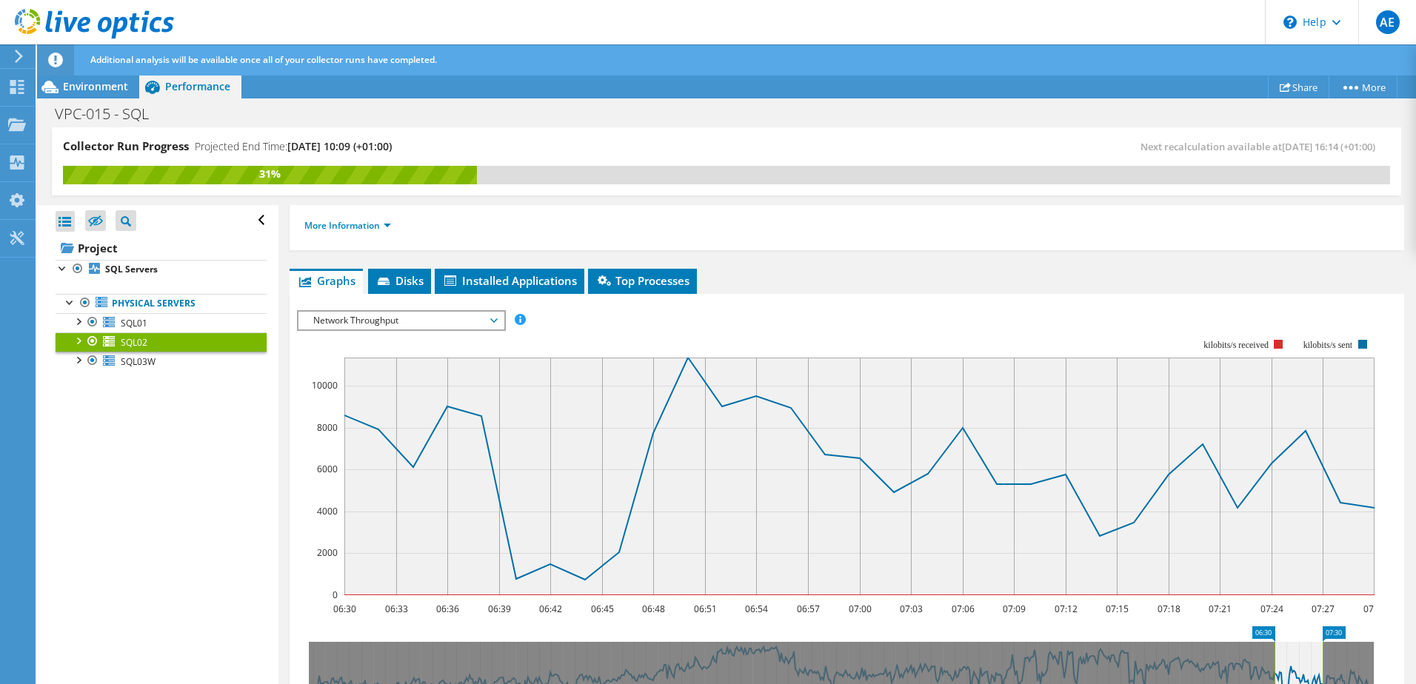
click at [404, 316] on span "Network Throughput" at bounding box center [401, 321] width 190 height 18
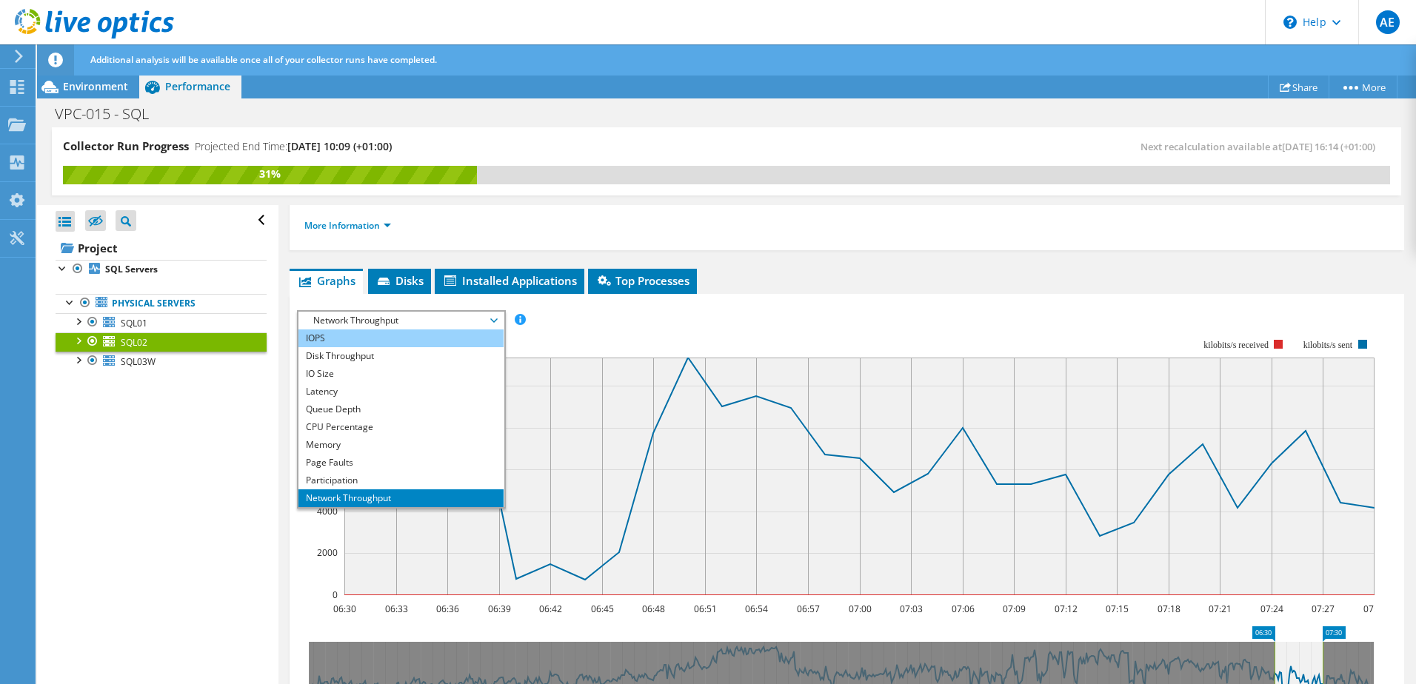
click at [389, 338] on li "IOPS" at bounding box center [400, 339] width 205 height 18
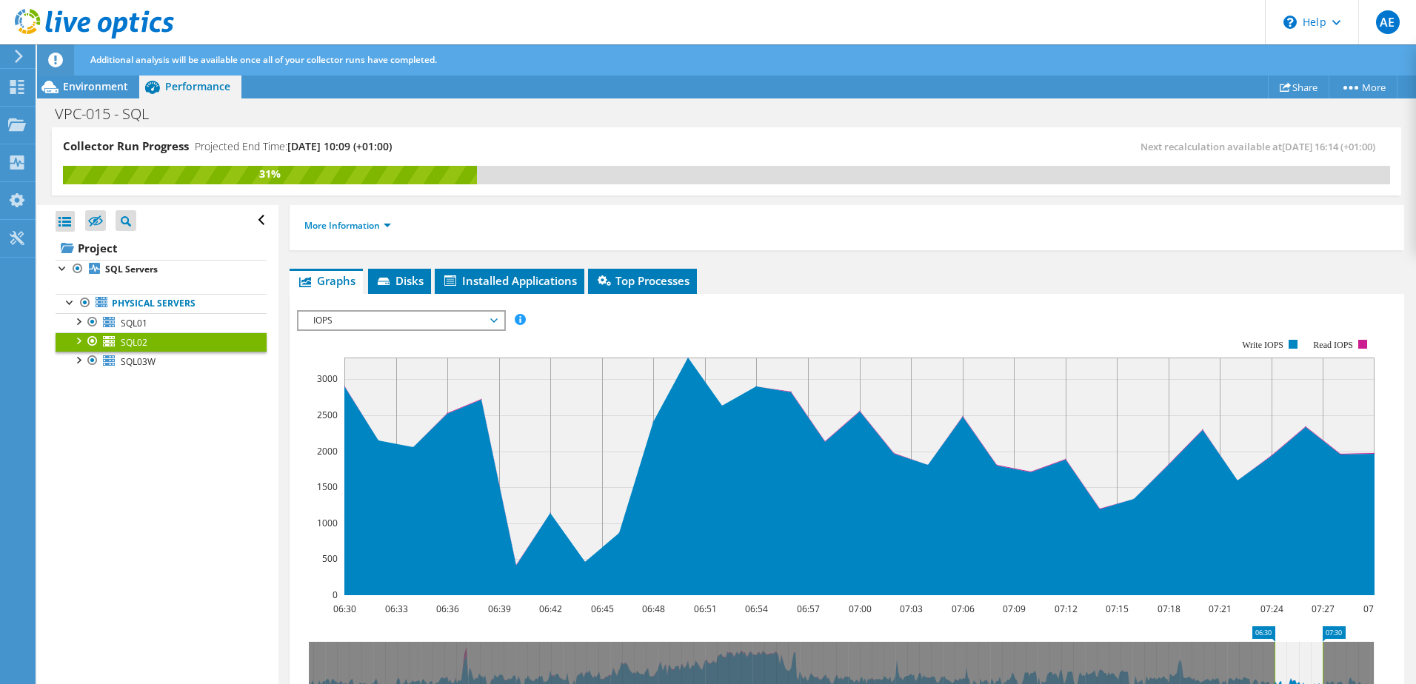
click at [413, 324] on span "IOPS" at bounding box center [401, 321] width 190 height 18
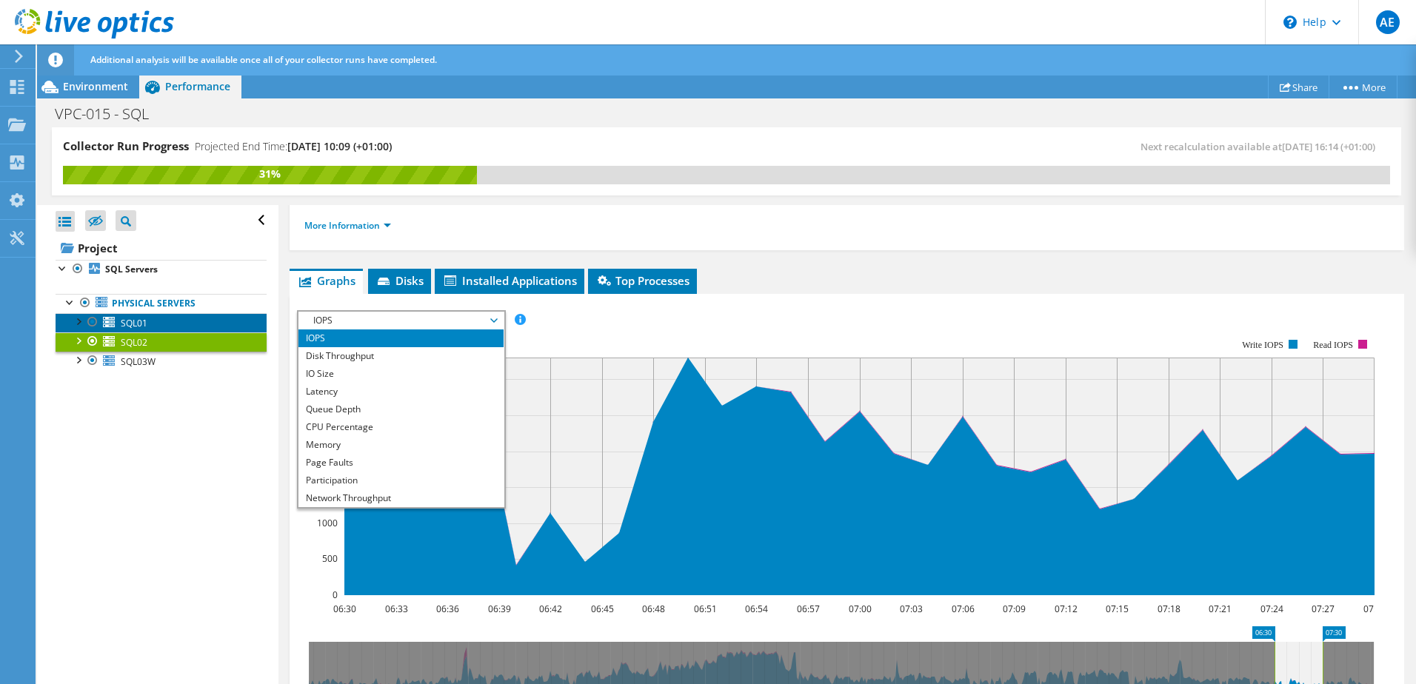
click at [157, 321] on link "SQL01" at bounding box center [161, 322] width 211 height 19
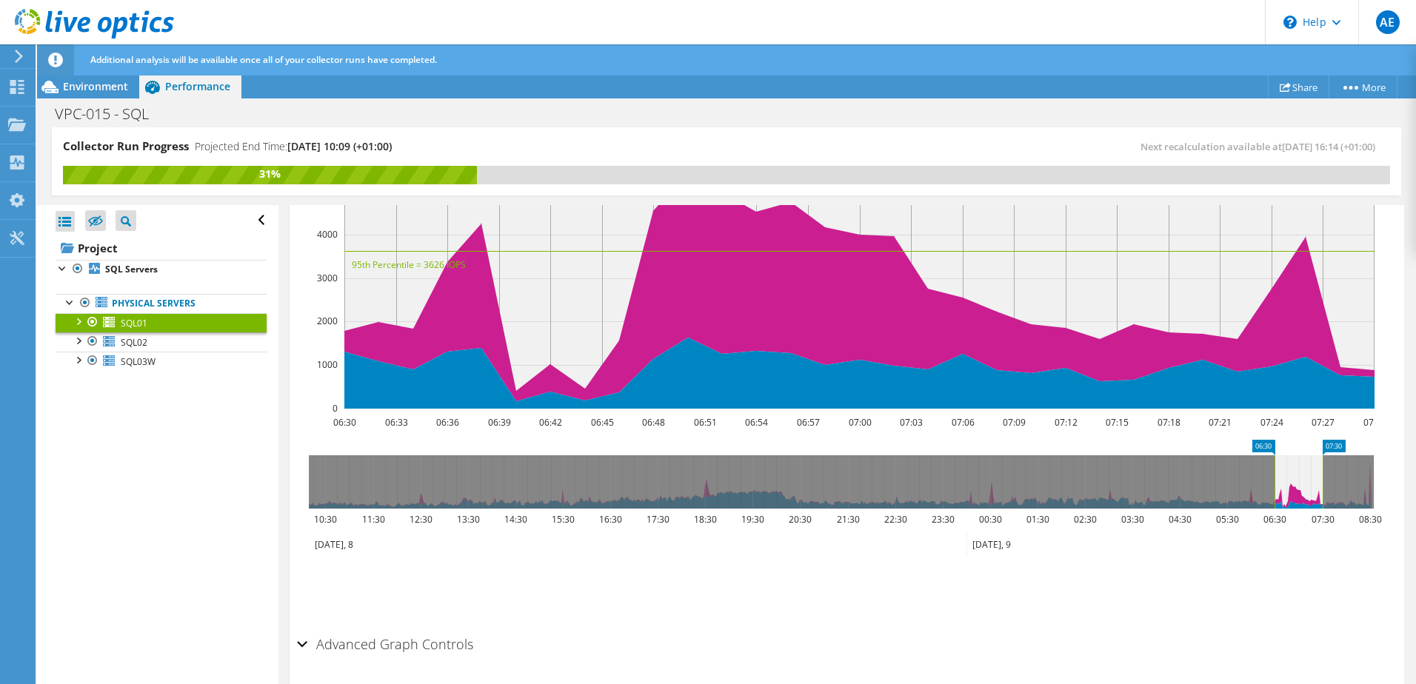
scroll to position [381, 0]
